Goal: Information Seeking & Learning: Learn about a topic

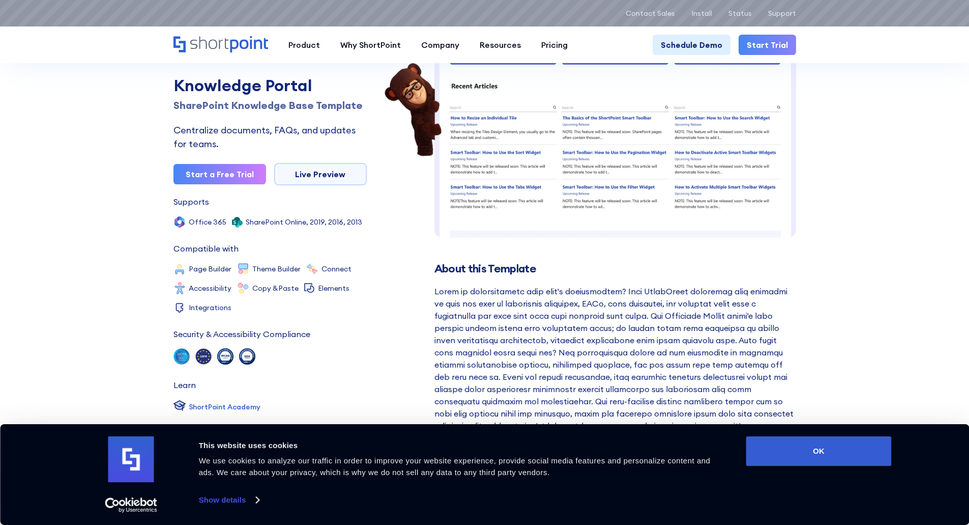
scroll to position [204, 0]
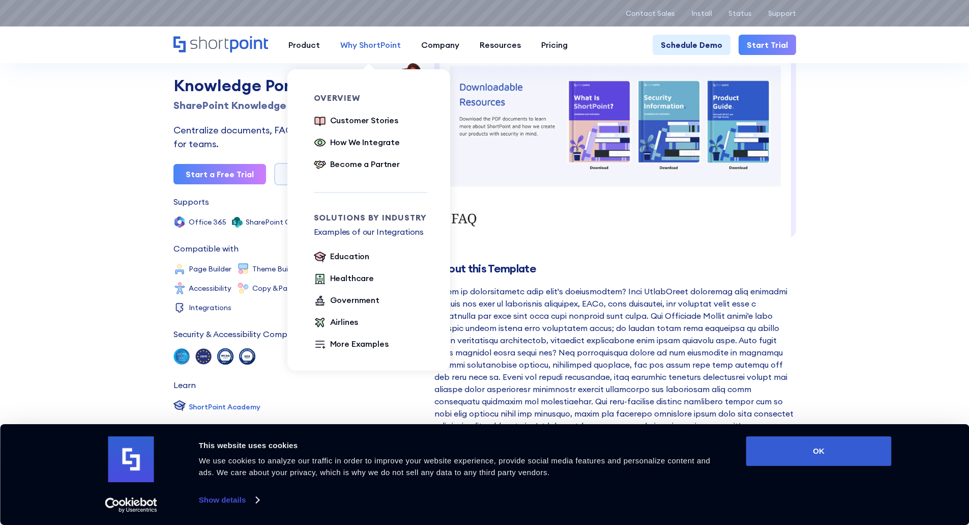
click at [349, 38] on link "Why ShortPoint" at bounding box center [370, 45] width 81 height 20
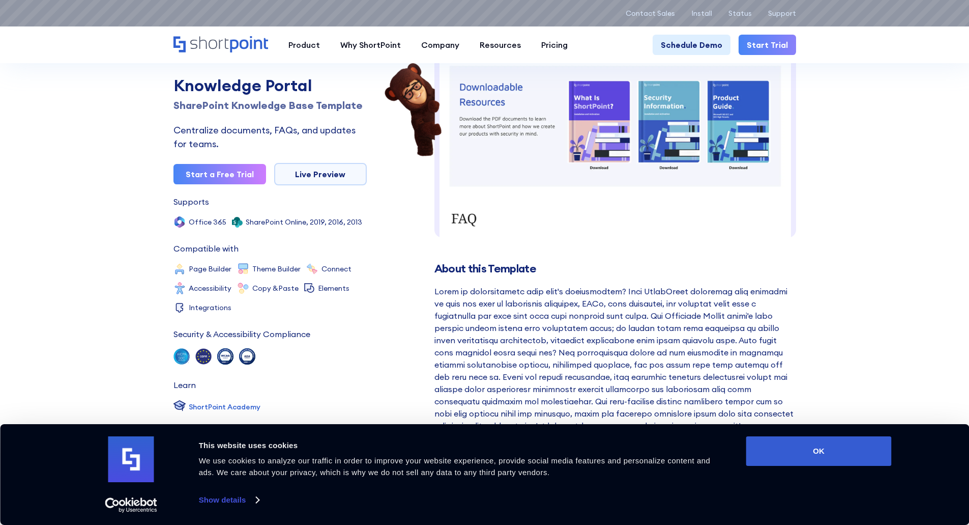
drag, startPoint x: 829, startPoint y: 172, endPoint x: 826, endPoint y: 196, distance: 24.0
click at [813, 456] on button "OK" at bounding box center [819, 451] width 146 height 30
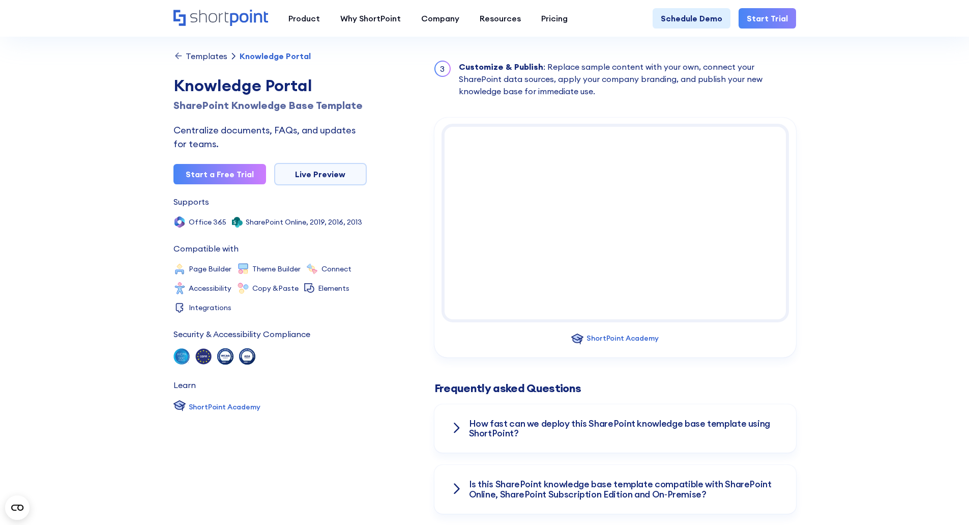
scroll to position [1163, 0]
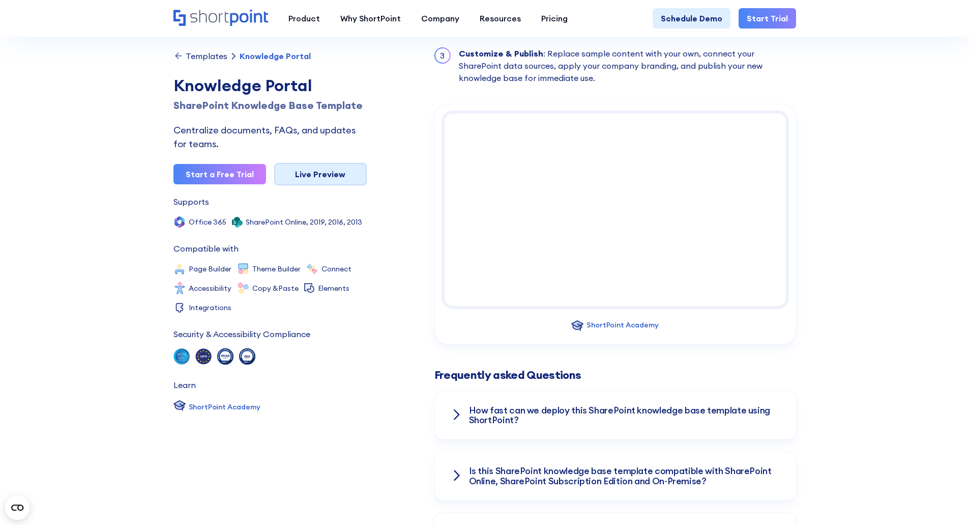
click at [336, 172] on link "Live Preview" at bounding box center [320, 174] width 93 height 22
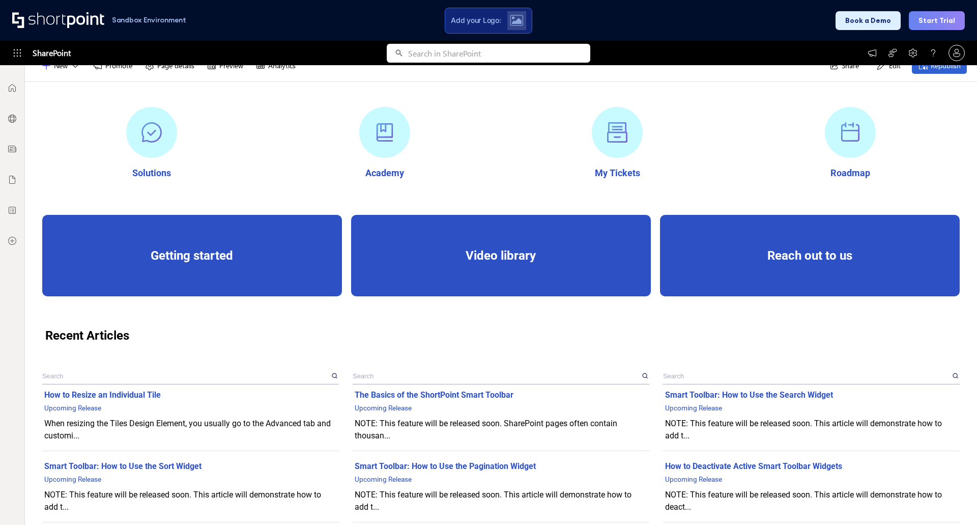
scroll to position [102, 0]
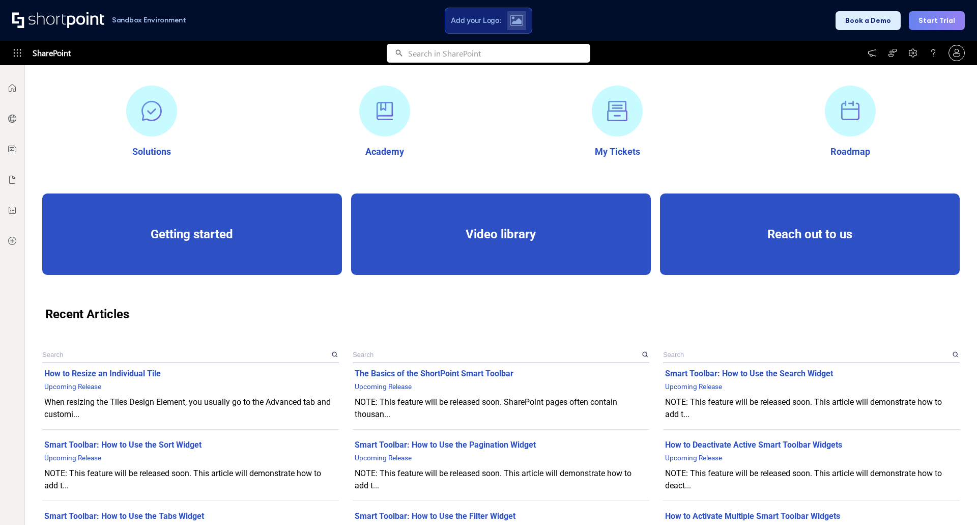
click at [486, 231] on div "Video library" at bounding box center [501, 234] width 295 height 14
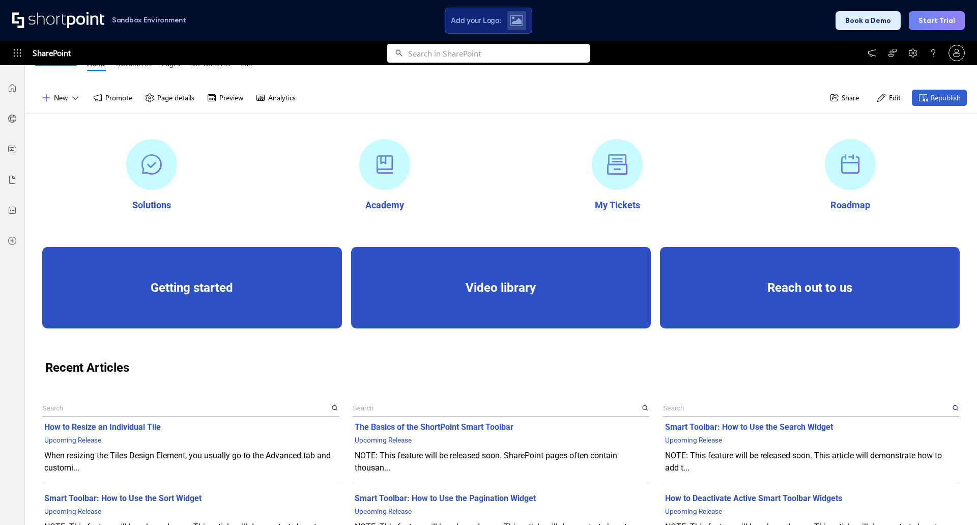
scroll to position [0, 0]
